Goal: Task Accomplishment & Management: Manage account settings

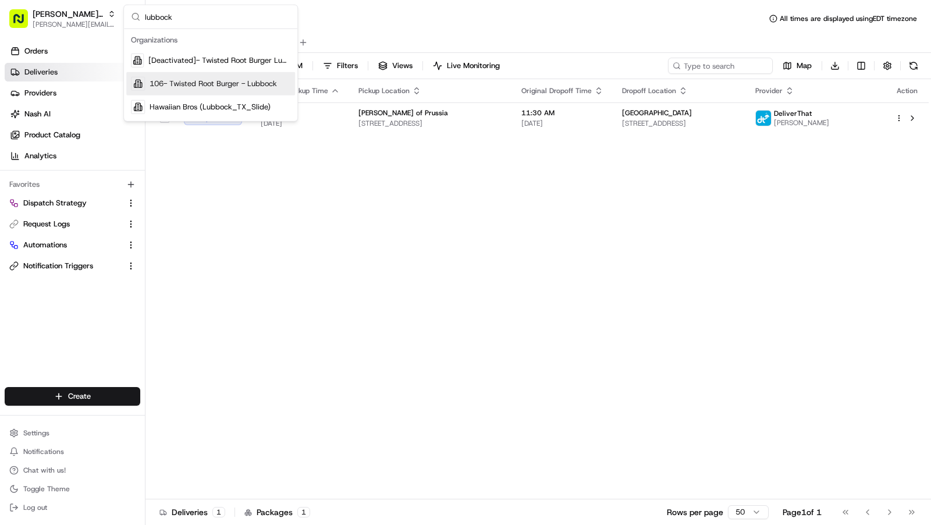
type input "lubbock"
click at [243, 85] on span "106- Twisted Root Burger - Lubbock" at bounding box center [213, 84] width 127 height 10
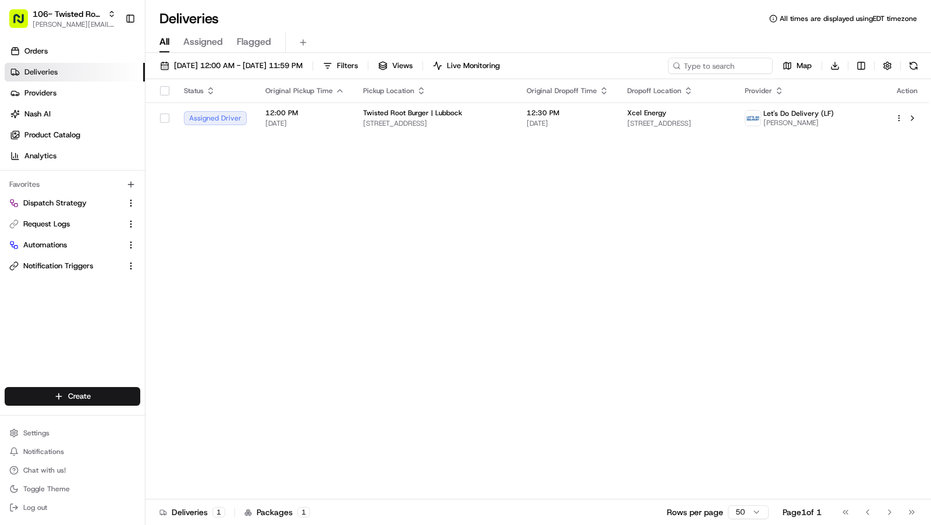
click at [38, 52] on span "Orders" at bounding box center [35, 51] width 23 height 10
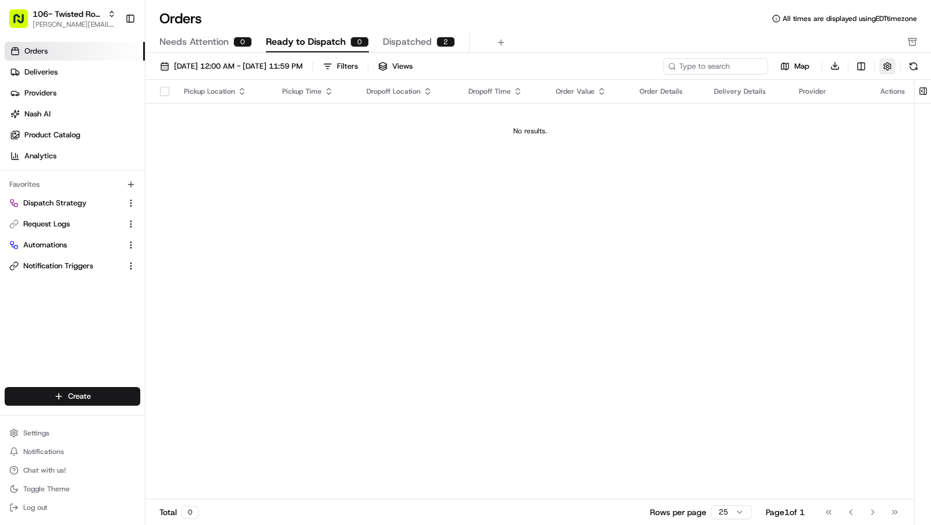
click at [889, 69] on button "button" at bounding box center [888, 66] width 16 height 16
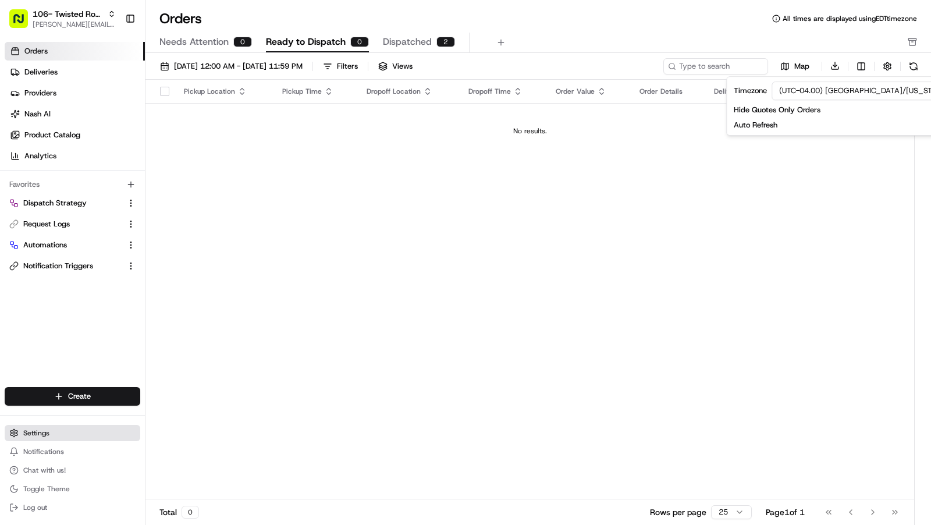
click at [49, 431] on span "Settings" at bounding box center [36, 432] width 26 height 9
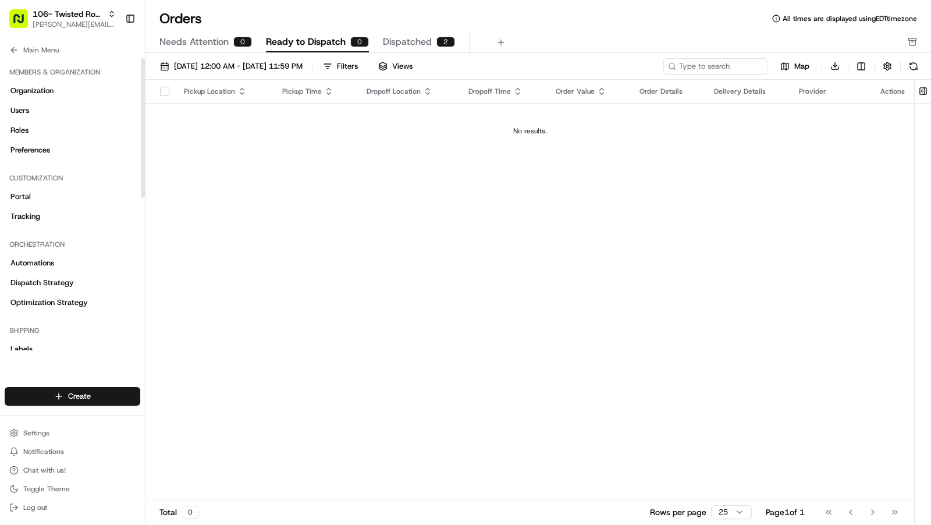
scroll to position [317, 0]
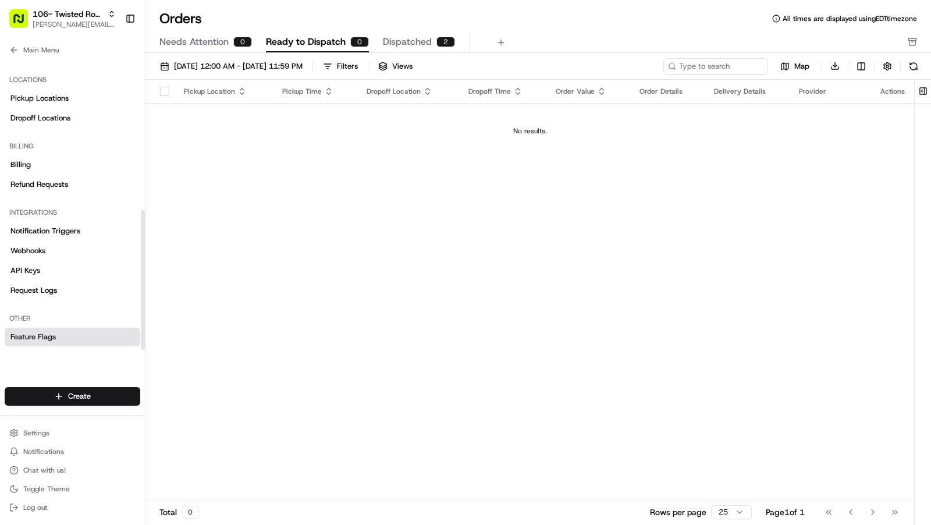
click at [29, 335] on span "Feature Flags" at bounding box center [32, 337] width 45 height 10
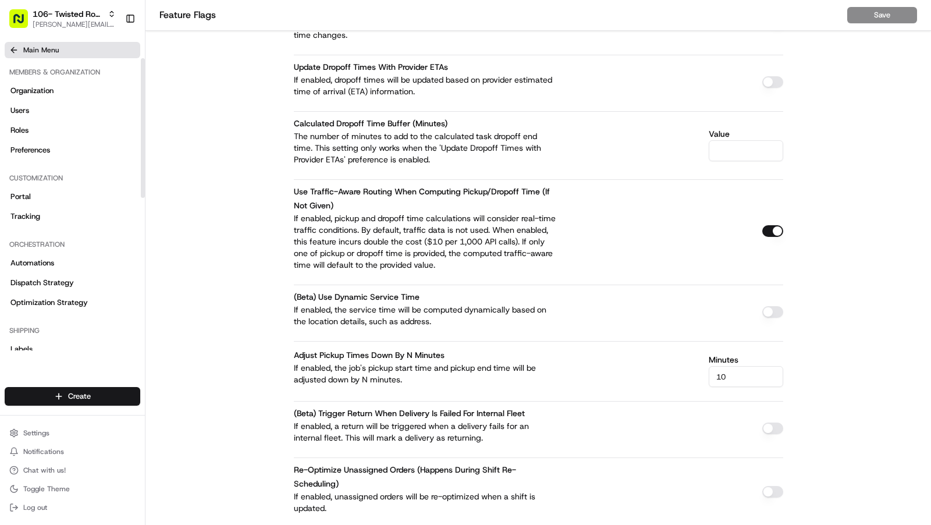
click at [29, 52] on span "Main Menu" at bounding box center [41, 49] width 36 height 9
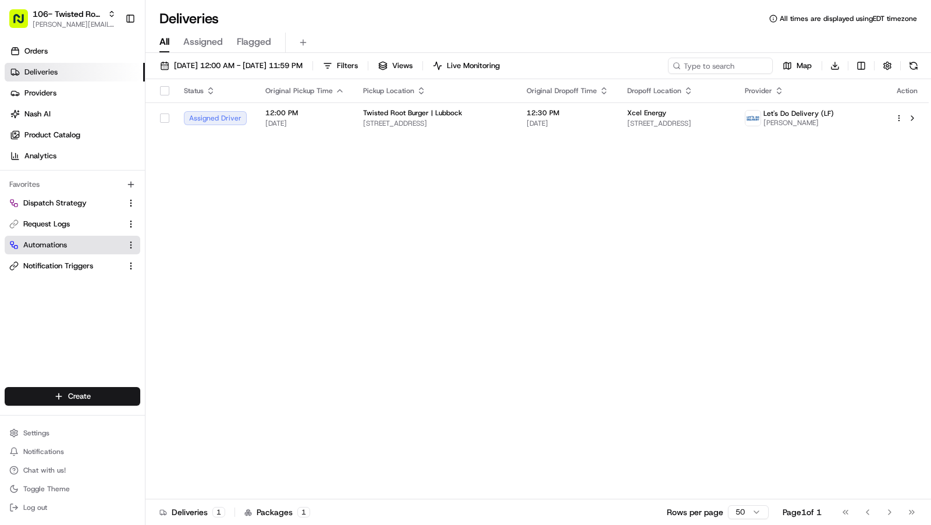
click at [49, 247] on span "Automations" at bounding box center [45, 245] width 44 height 10
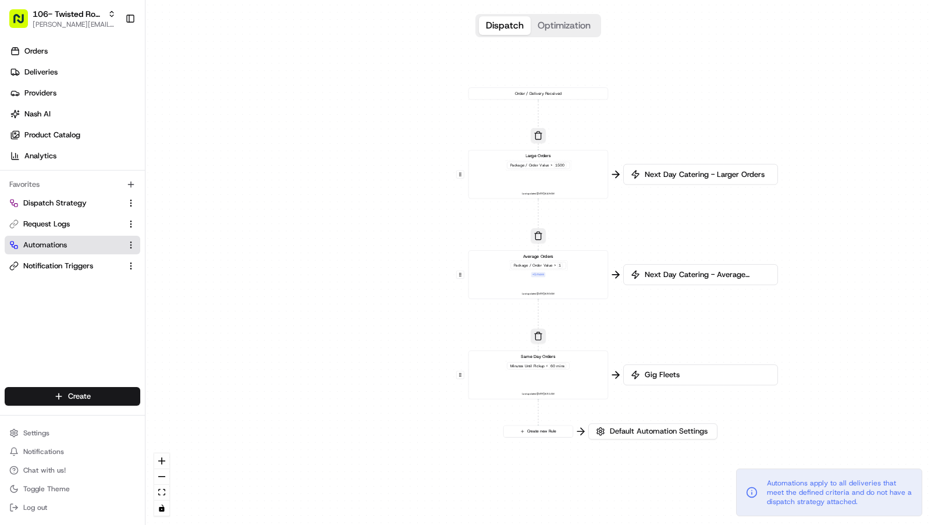
click at [540, 163] on span "Package / Order Value" at bounding box center [530, 165] width 39 height 5
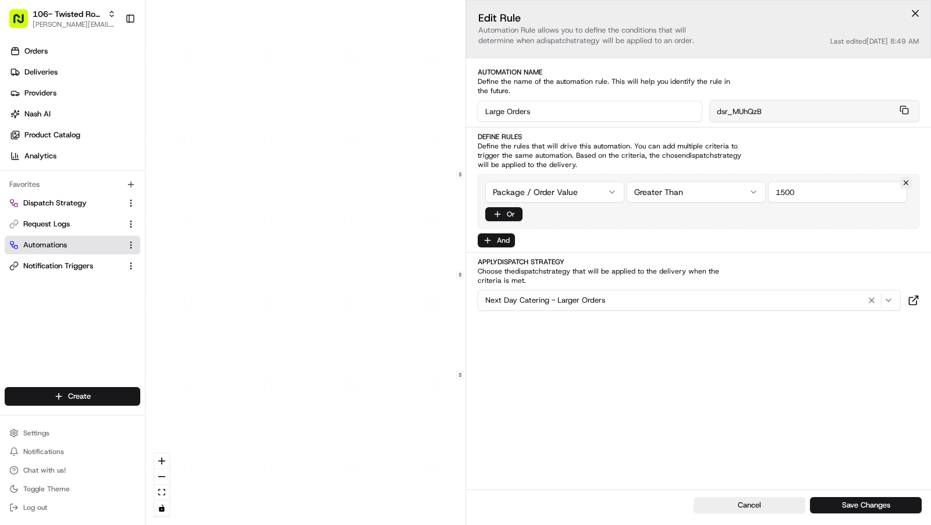
click at [387, 243] on div "0 0 0 0 Order / Delivery Received Large Orders Package / Order Value > 1500 Las…" at bounding box center [539, 262] width 786 height 525
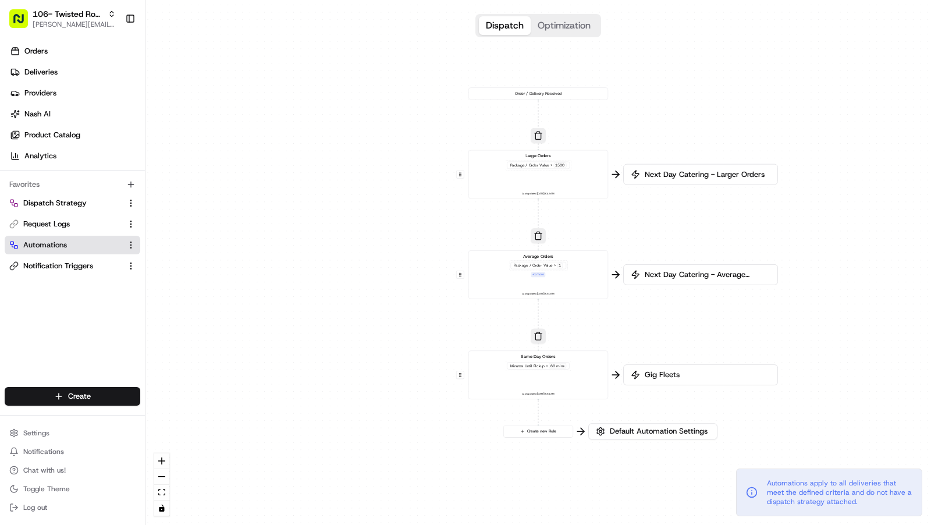
click at [546, 278] on div "Average Orders Package / Order Value > 1 + 1 more Last updated: 05/20/2025 8:50…" at bounding box center [538, 274] width 129 height 43
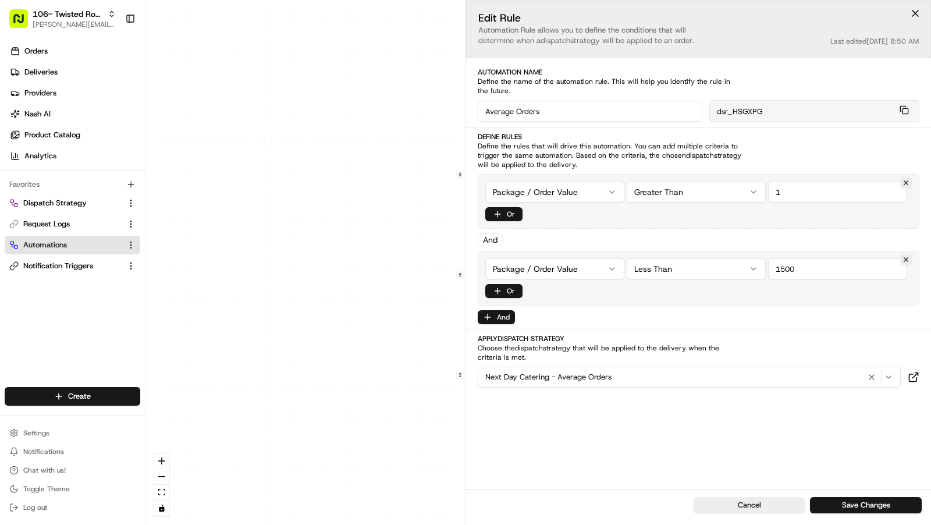
click at [352, 295] on div "0 0 0 0 Order / Delivery Received Large Orders Package / Order Value > 1500 Las…" at bounding box center [539, 262] width 786 height 525
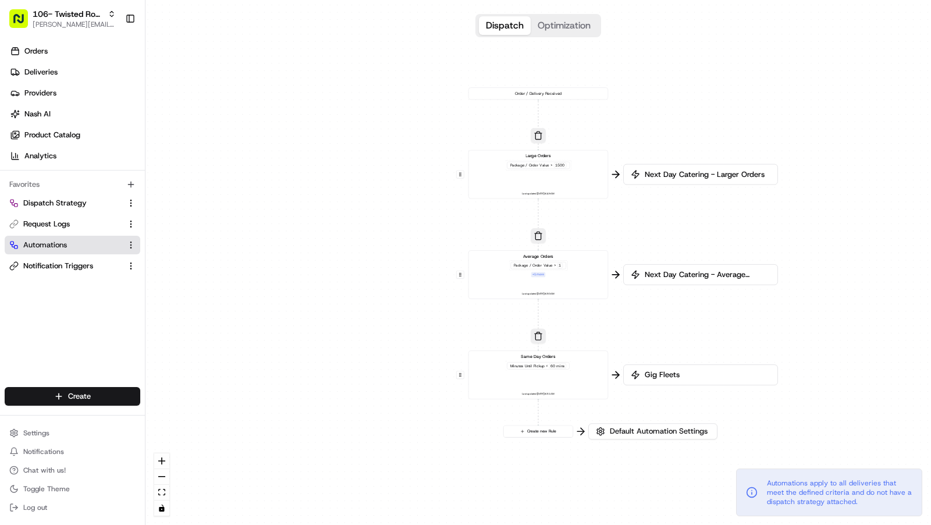
click at [525, 361] on div "Minutes Until Pickup < 60 mins" at bounding box center [539, 366] width 66 height 10
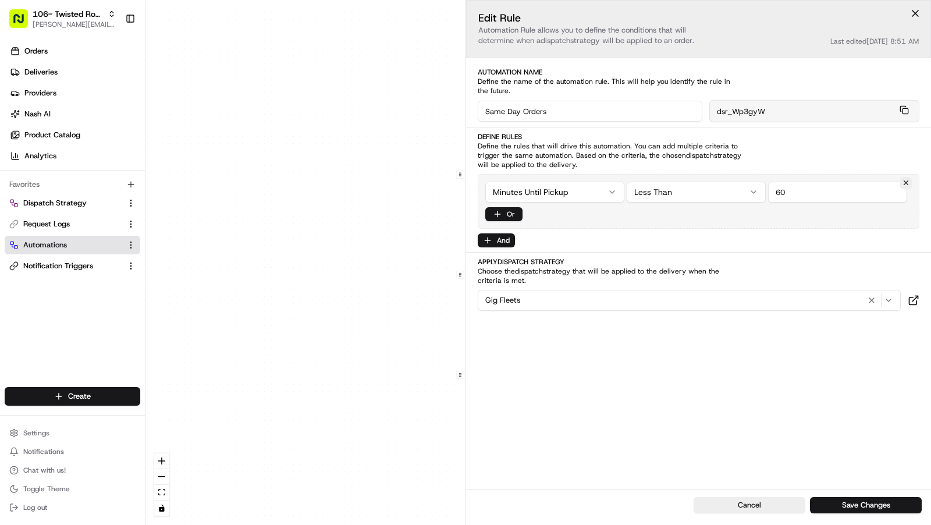
click at [359, 313] on div "0 0 0 0 Order / Delivery Received Large Orders Package / Order Value > 1500 Las…" at bounding box center [539, 262] width 786 height 525
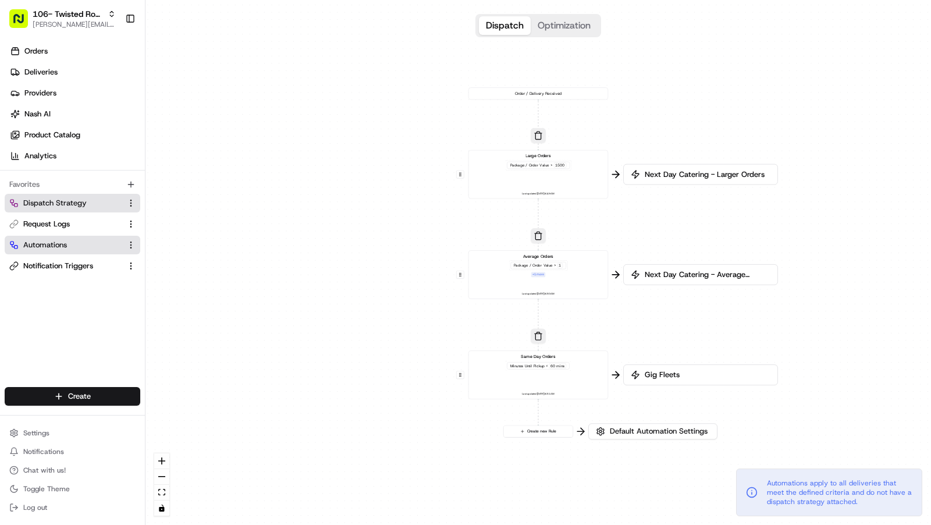
click at [53, 201] on span "Dispatch Strategy" at bounding box center [54, 203] width 63 height 10
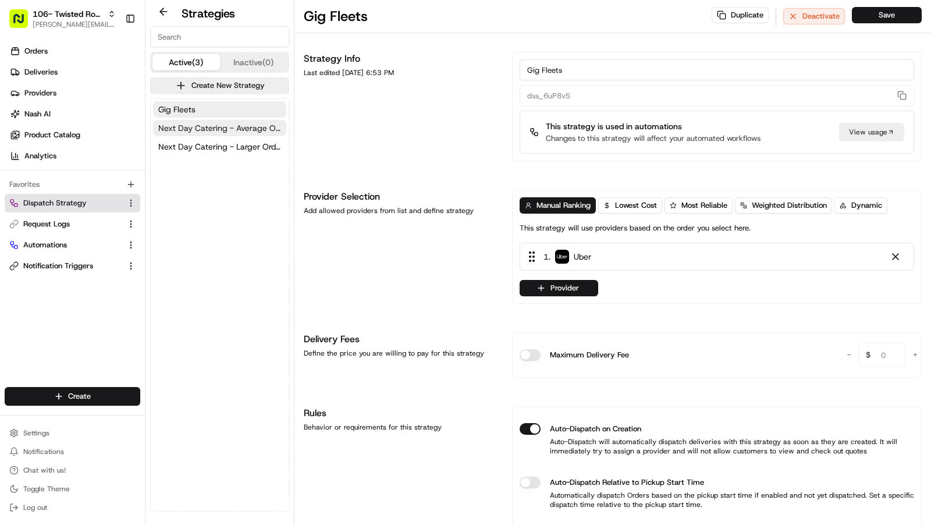
click at [205, 128] on span "Next Day Catering - Average Orders" at bounding box center [219, 128] width 123 height 12
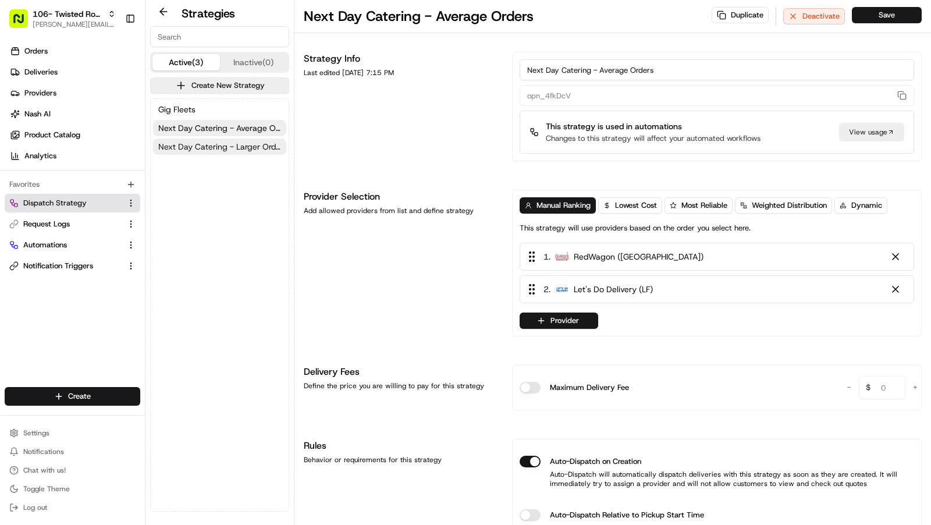
click at [206, 150] on span "Next Day Catering - Larger Orders" at bounding box center [219, 147] width 123 height 12
click at [47, 55] on span "Orders" at bounding box center [35, 51] width 23 height 10
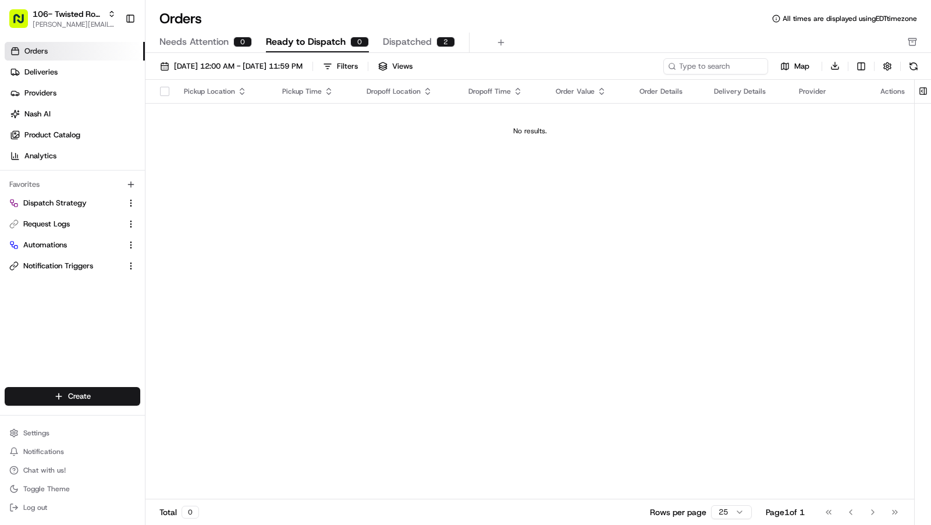
click at [416, 47] on span "Dispatched" at bounding box center [407, 42] width 49 height 14
